Goal: Subscribe to service/newsletter

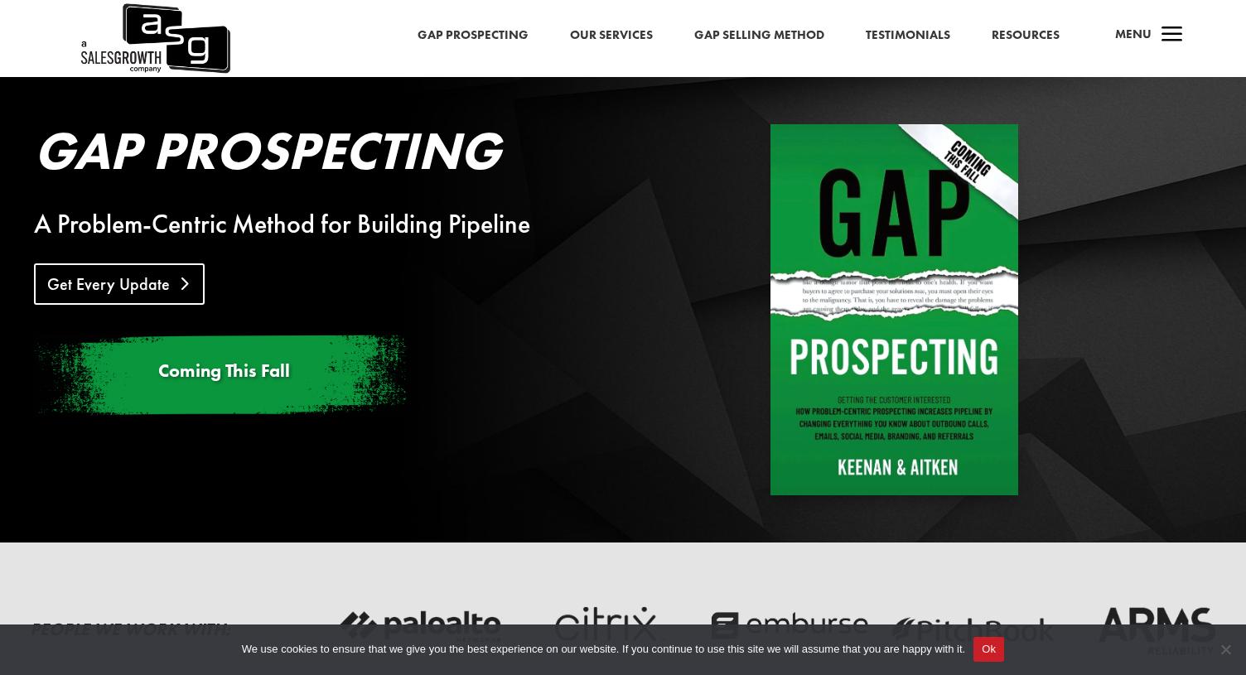
click at [161, 283] on link "Get Every Update" at bounding box center [119, 283] width 171 height 41
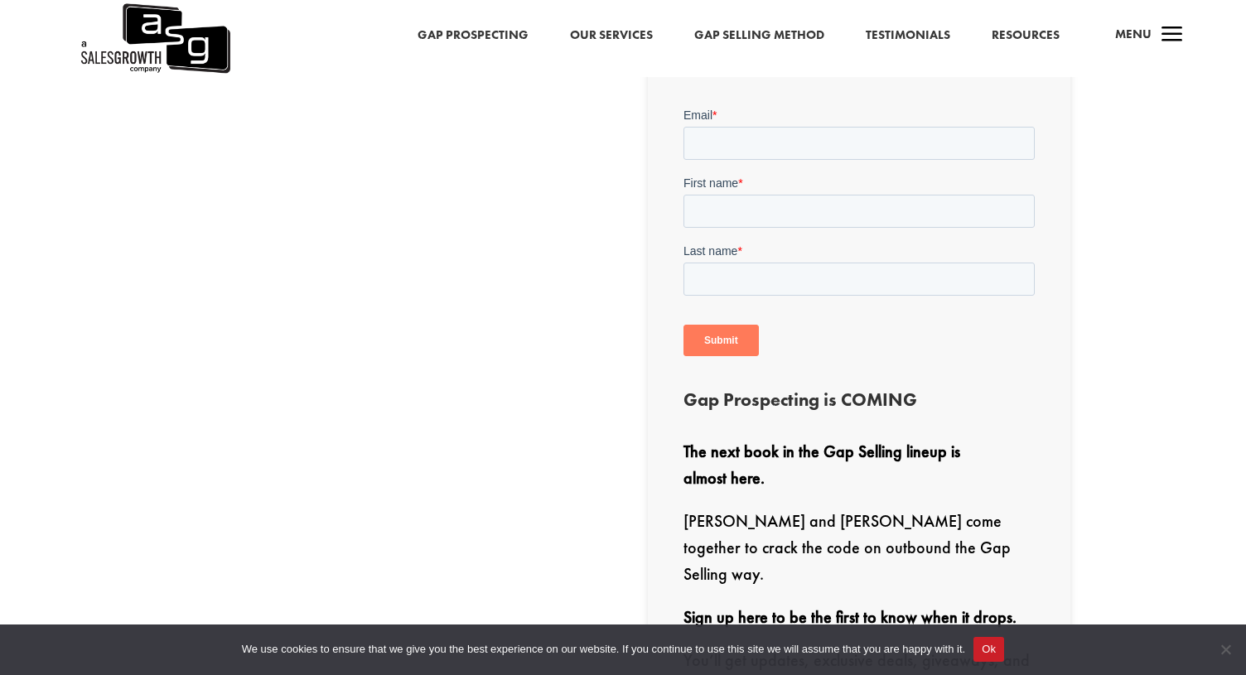
scroll to position [480, 0]
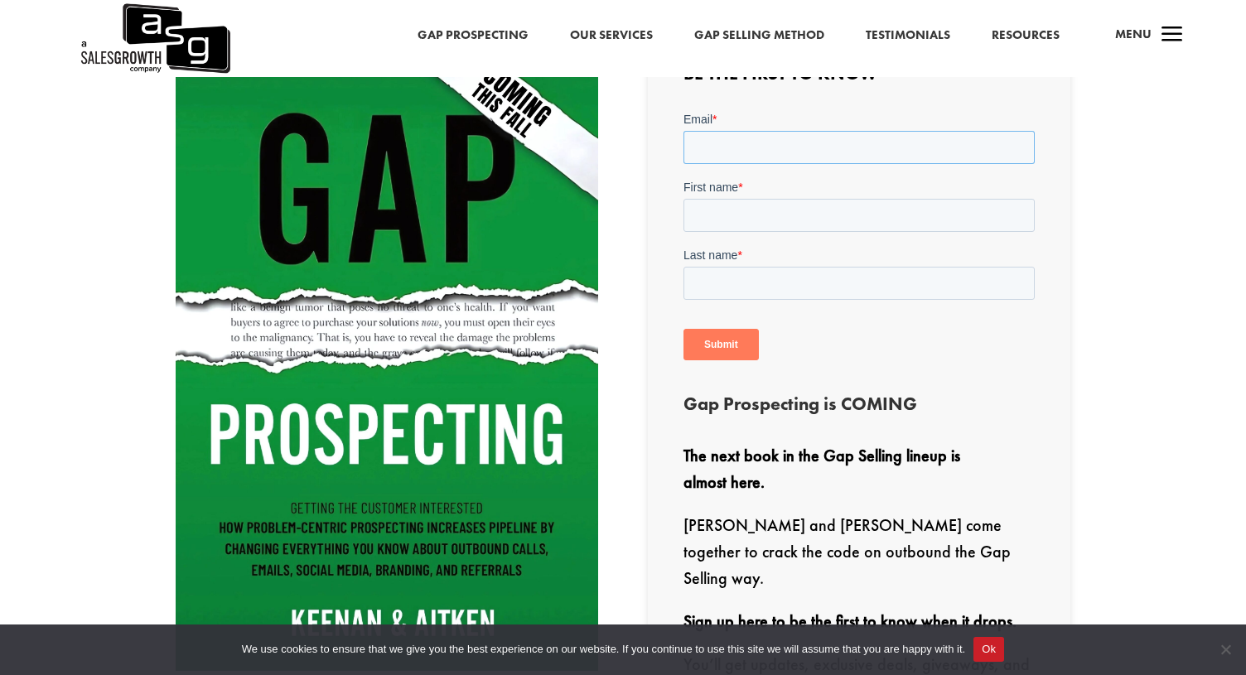
click at [771, 137] on input "Email *" at bounding box center [858, 147] width 351 height 33
type input "jake.wilson2408@gmail.com"
type input "Jake"
type input "Wilson"
click at [709, 345] on input "Submit" at bounding box center [720, 344] width 75 height 31
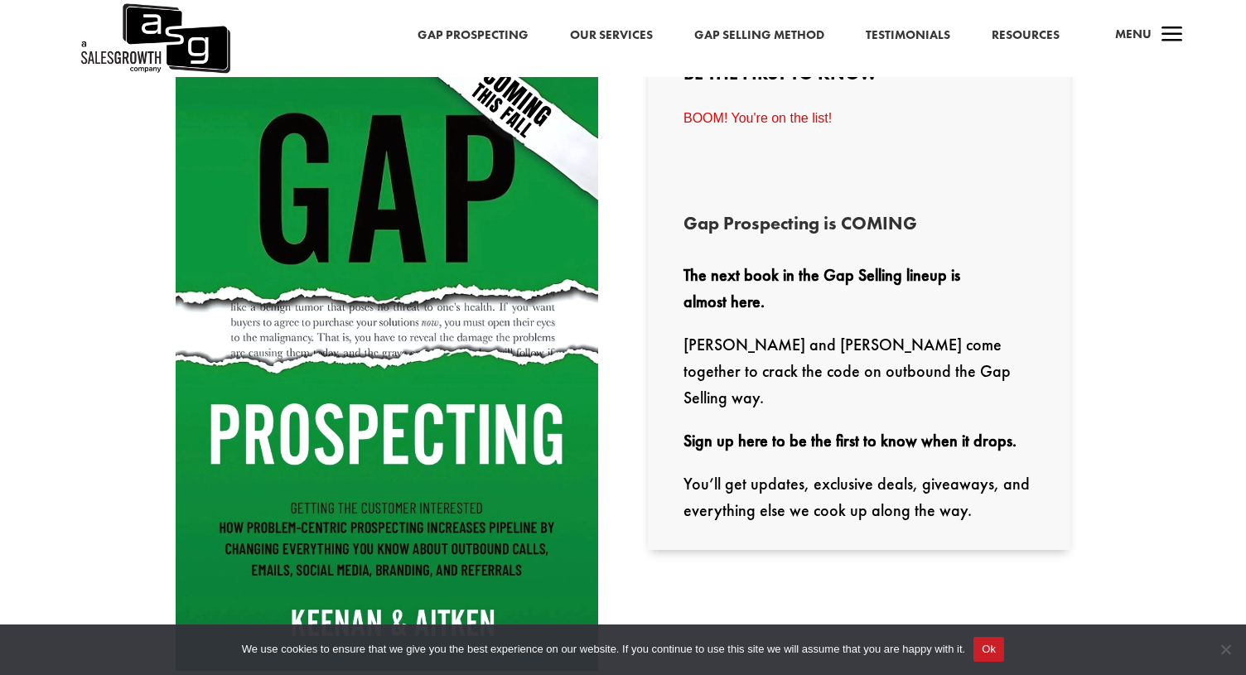
click at [603, 41] on link "Our Services" at bounding box center [611, 36] width 83 height 22
